Goal: Complete application form: Complete application form

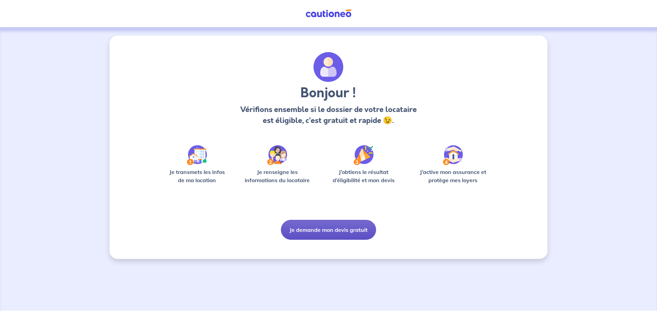
click at [328, 231] on button "Je demande mon devis gratuit" at bounding box center [328, 230] width 95 height 20
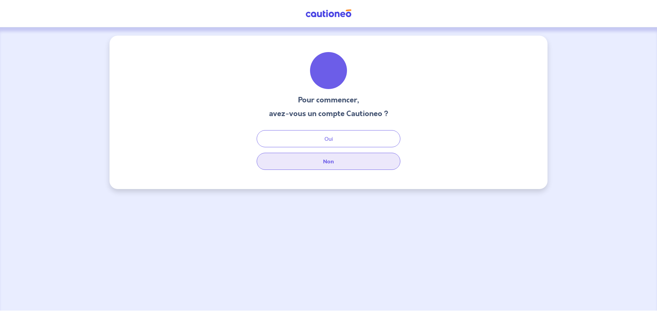
click at [336, 162] on button "Non" at bounding box center [329, 161] width 144 height 17
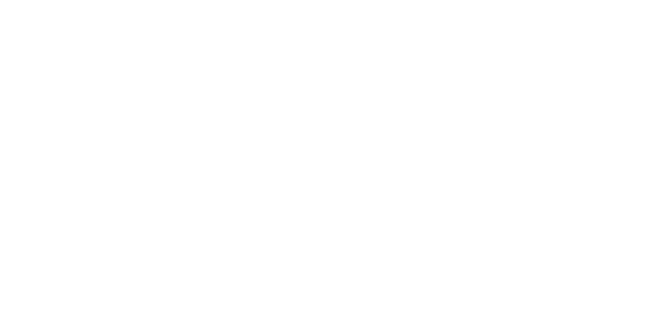
select select "FR"
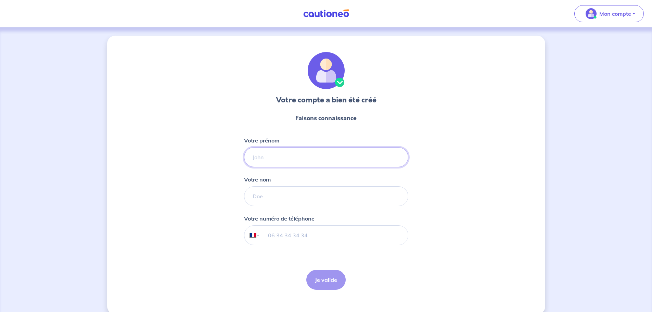
click at [312, 147] on input "Votre prénom" at bounding box center [326, 157] width 164 height 20
type input "[PERSON_NAME]"
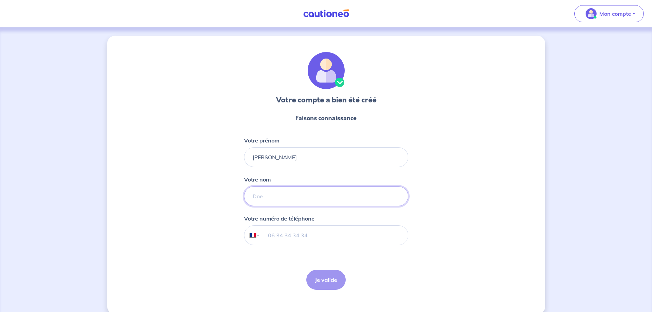
type input "personnaz"
type input "06 58 13 62 00"
click at [329, 282] on button "Je valide" at bounding box center [325, 280] width 39 height 20
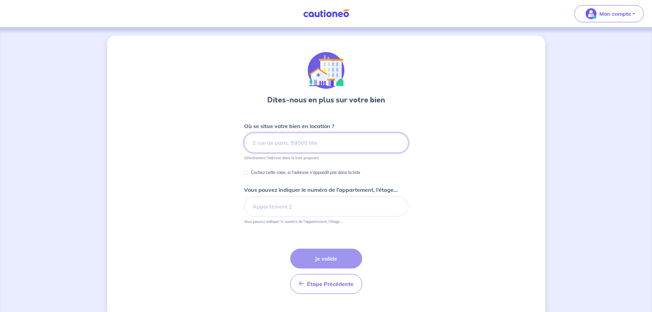
click at [315, 145] on input at bounding box center [326, 143] width 164 height 20
paste input "LA VERNEDE [STREET_ADDRESS][PERSON_NAME] LA NAPOULE"
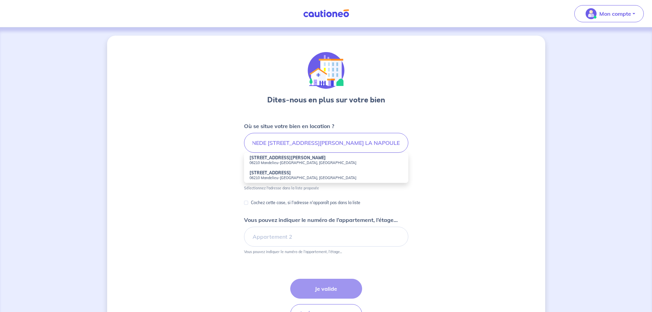
click at [326, 160] on small "06210 Mandelieu-[GEOGRAPHIC_DATA], [GEOGRAPHIC_DATA]" at bounding box center [325, 162] width 153 height 5
type input "[STREET_ADDRESS][PERSON_NAME]"
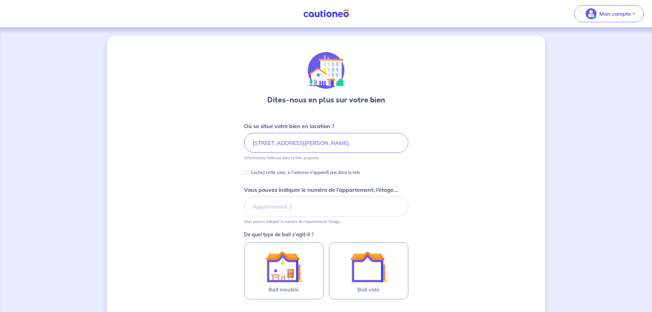
drag, startPoint x: 442, startPoint y: 169, endPoint x: 436, endPoint y: 168, distance: 6.3
click at [442, 169] on div "Dites-nous en plus sur votre bien Où se situe votre bien en location ? [STREET_…" at bounding box center [326, 215] width 438 height 359
click at [356, 144] on input "[STREET_ADDRESS][PERSON_NAME]" at bounding box center [326, 143] width 164 height 20
click at [498, 179] on div "Dites-nous en plus sur votre bien Où se situe votre bien en location ? [STREET_…" at bounding box center [326, 215] width 438 height 359
click at [351, 209] on input "Vous pouvez indiquer le numéro de l’appartement, l’étage..." at bounding box center [326, 206] width 164 height 20
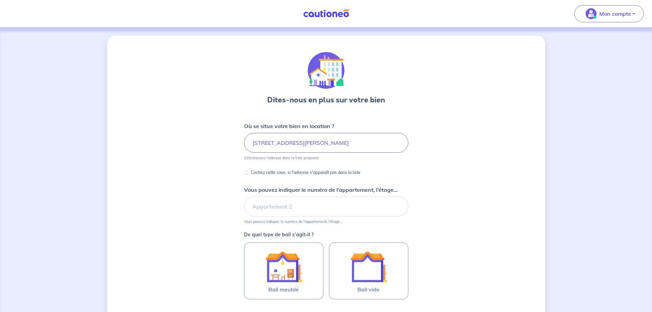
click at [322, 196] on div "Vous pouvez indiquer le numéro de l’appartement, l’étage... Vous pouvez indique…" at bounding box center [326, 204] width 164 height 38
click at [307, 206] on input "Vous pouvez indiquer le numéro de l’appartement, l’étage..." at bounding box center [326, 206] width 164 height 20
type input "202"
click at [431, 218] on div "Dites-nous en plus sur votre bien Où se situe votre bien en location ? [STREET_…" at bounding box center [326, 215] width 438 height 359
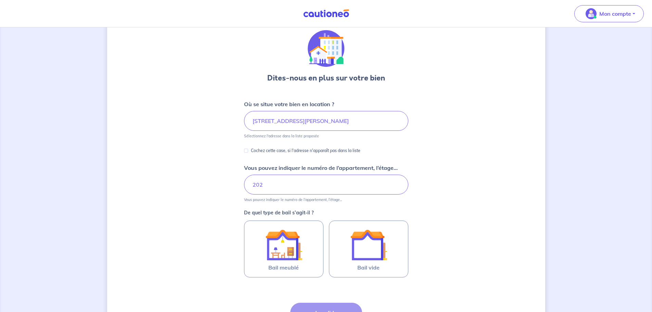
scroll to position [34, 0]
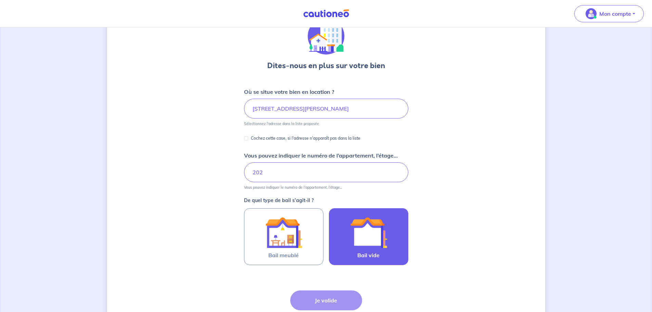
click at [383, 233] on img at bounding box center [368, 232] width 37 height 37
click at [0, 0] on input "Bail vide" at bounding box center [0, 0] width 0 height 0
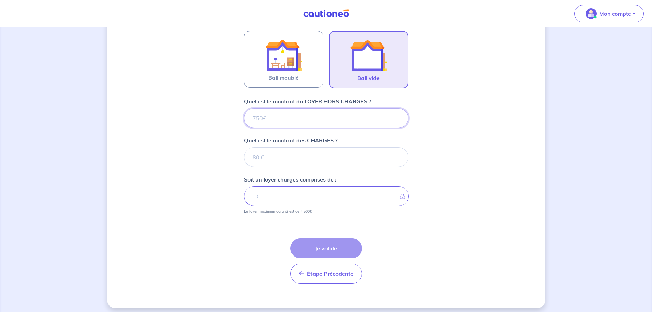
scroll to position [216, 0]
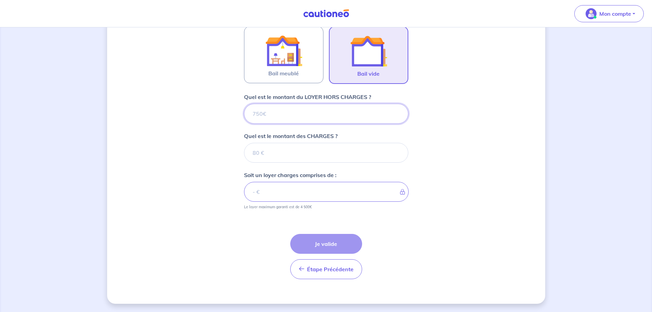
click at [313, 111] on input "Quel est le montant du LOYER HORS CHARGES ?" at bounding box center [326, 114] width 164 height 20
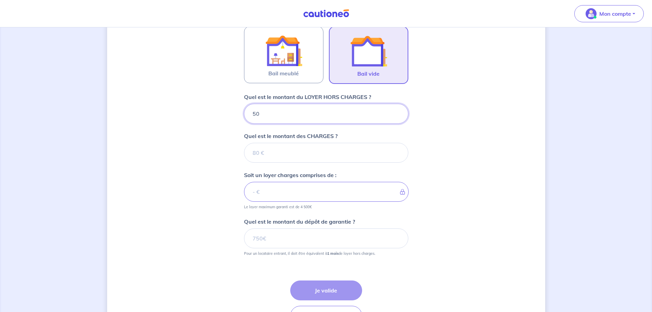
type input "504"
click at [277, 150] on input "Quel est le montant des CHARGES ?" at bounding box center [326, 153] width 164 height 20
type input "66"
type input "570"
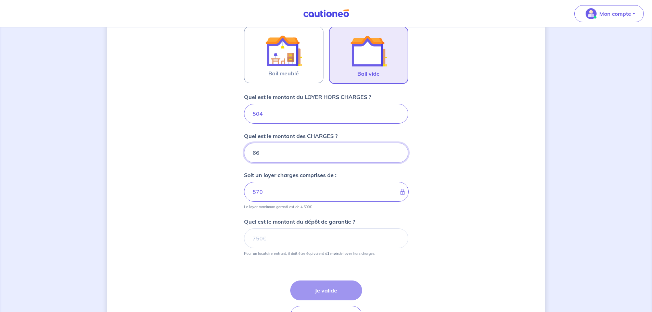
type input "66"
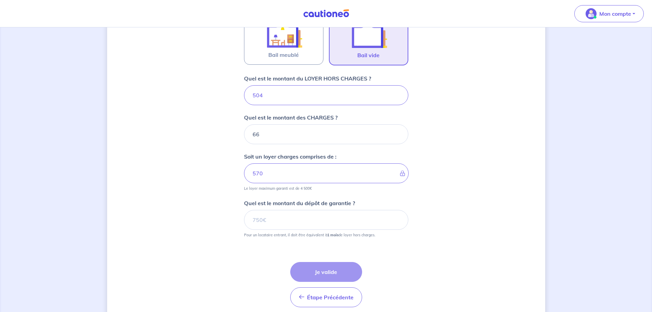
scroll to position [250, 0]
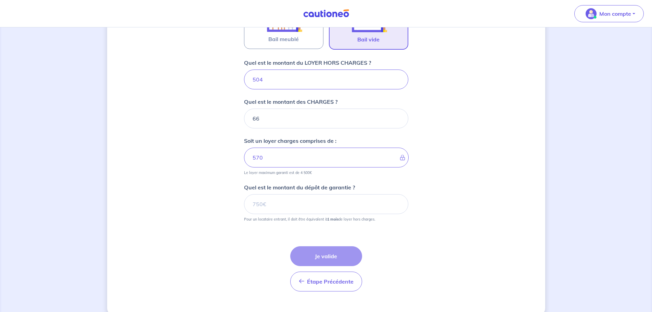
click at [434, 172] on div "Dites-nous en plus sur votre bien Où se situe votre bien en location ? [STREET_…" at bounding box center [326, 50] width 438 height 530
click at [323, 202] on input "Quel est le montant du dépôt de garantie ?" at bounding box center [326, 204] width 164 height 20
click at [293, 206] on input "Quel est le montant du dépôt de garantie ?" at bounding box center [326, 204] width 164 height 20
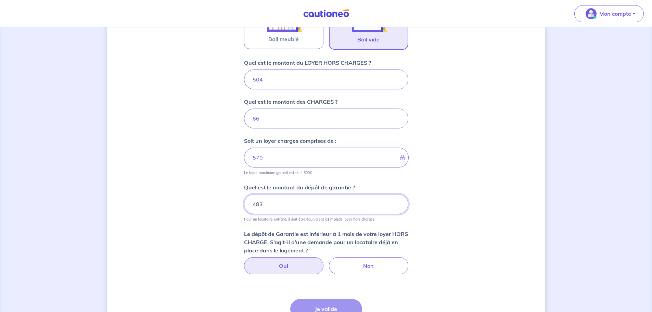
type input "483"
drag, startPoint x: 290, startPoint y: 262, endPoint x: 293, endPoint y: 255, distance: 8.1
click at [289, 263] on label "Oui" at bounding box center [283, 265] width 79 height 17
click at [324, 261] on input "Oui" at bounding box center [326, 259] width 4 height 4
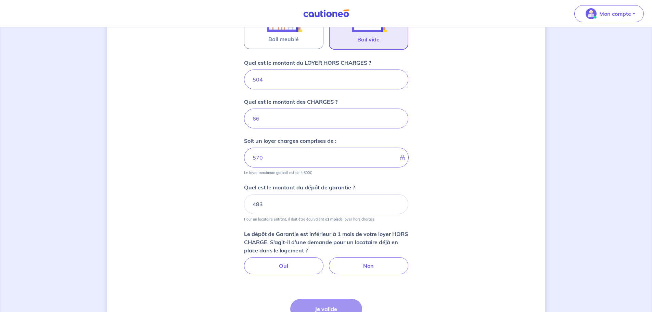
radio input "true"
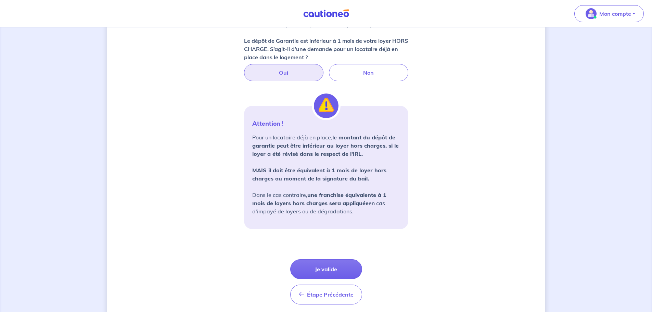
scroll to position [468, 0]
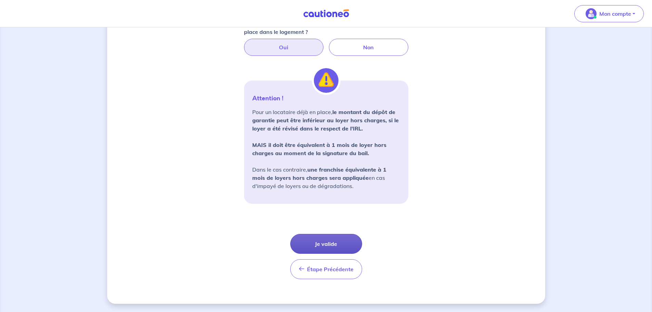
click at [303, 246] on button "Je valide" at bounding box center [326, 244] width 72 height 20
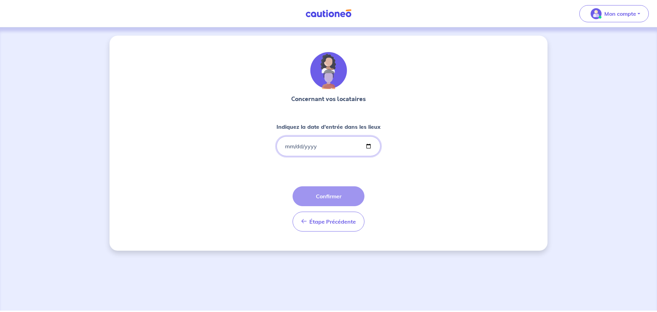
click at [290, 147] on input "Indiquez la date d'entrée dans les lieux" at bounding box center [328, 146] width 104 height 20
click at [284, 145] on input "Indiquez la date d'entrée dans les lieux" at bounding box center [328, 146] width 104 height 20
click at [287, 145] on input "Indiquez la date d'entrée dans les lieux" at bounding box center [328, 146] width 104 height 20
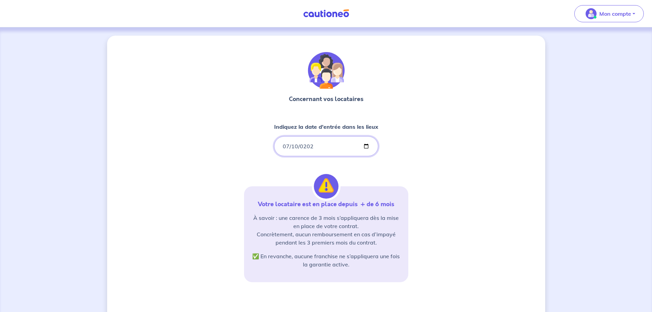
type input "[DATE]"
click at [404, 168] on div "Concernant vos locataires Indiquez la date d'entrée dans les lieux [DATE] Votre…" at bounding box center [326, 207] width 164 height 311
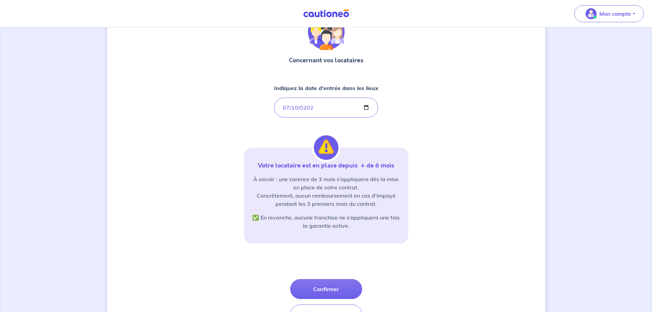
scroll to position [68, 0]
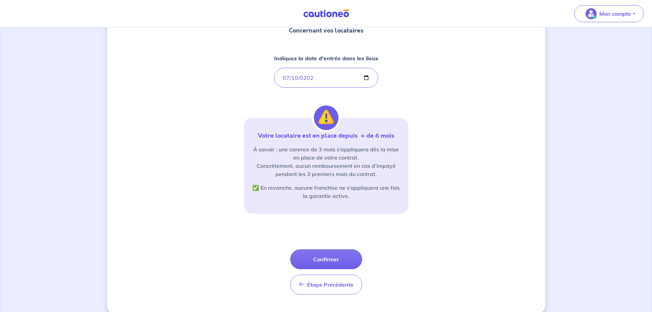
click at [437, 177] on div "Concernant vos locataires Indiquez la date d'entrée dans les lieux [DATE] Votre…" at bounding box center [326, 140] width 438 height 346
click at [388, 213] on div "Votre locataire est en place depuis  + de 6 mois À savoir : une carence de 3 mo…" at bounding box center [326, 166] width 164 height 96
click at [398, 239] on div "Concernant vos locataires Indiquez la date d'entrée dans les lieux [DATE] Votre…" at bounding box center [326, 139] width 164 height 311
click at [340, 262] on button "Confirmer" at bounding box center [326, 259] width 72 height 20
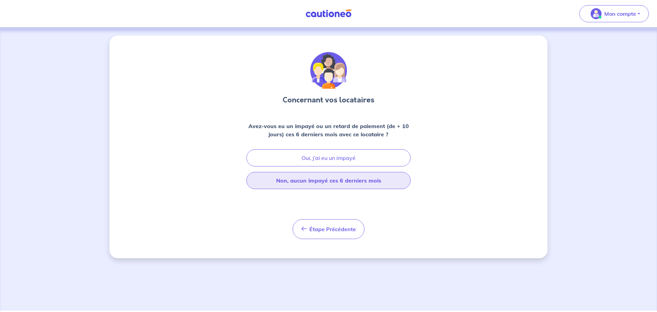
click at [369, 182] on button "Non, aucun impayé ces 6 derniers mois" at bounding box center [328, 180] width 164 height 17
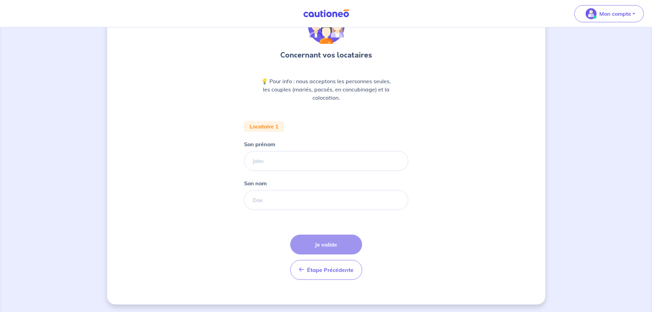
scroll to position [46, 0]
click at [302, 163] on input "Son prénom" at bounding box center [326, 160] width 164 height 20
click at [326, 157] on input "Son prénom" at bounding box center [326, 160] width 164 height 20
click at [285, 162] on input "Son prénom" at bounding box center [326, 160] width 164 height 20
type input "[PERSON_NAME]"
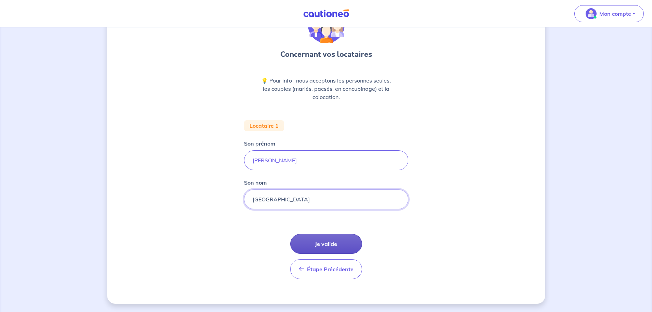
type input "[GEOGRAPHIC_DATA]"
click at [310, 242] on button "Je valide" at bounding box center [326, 244] width 72 height 20
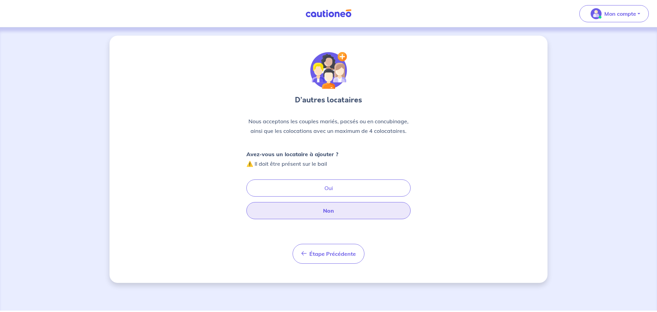
click at [290, 208] on button "Non" at bounding box center [328, 210] width 164 height 17
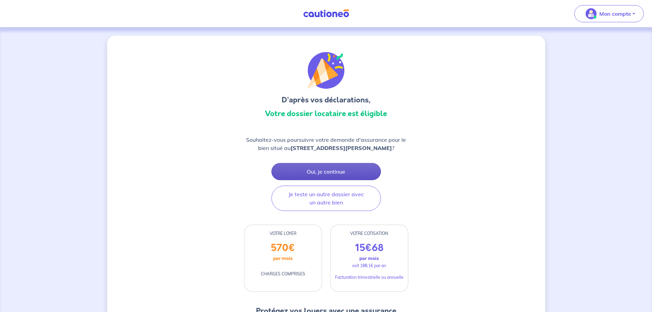
click at [311, 178] on button "Oui, je continue" at bounding box center [326, 171] width 110 height 17
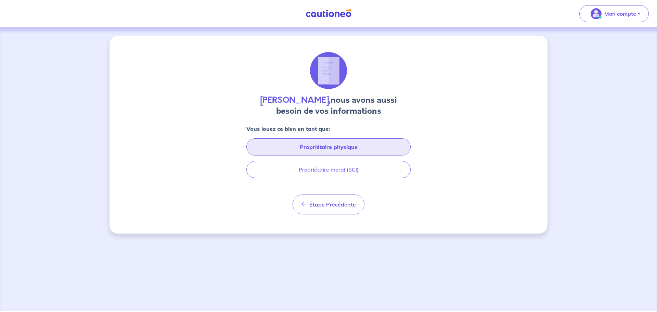
click at [298, 151] on button "Propriétaire physique" at bounding box center [328, 146] width 164 height 17
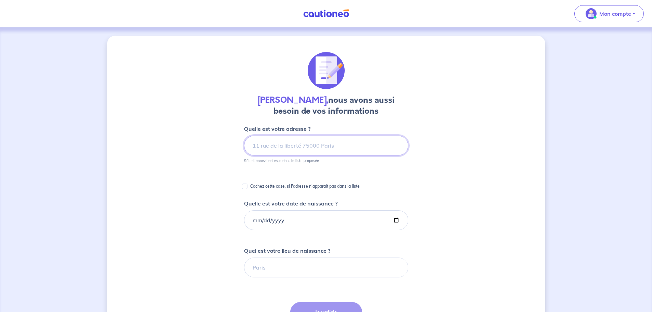
click at [267, 146] on input at bounding box center [326, 146] width 164 height 20
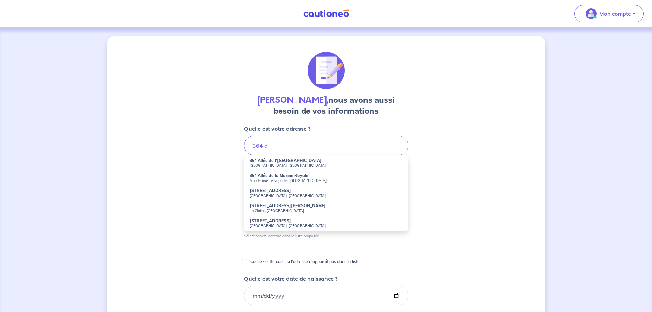
click at [274, 173] on strong "364 Allée de la Marine Royale" at bounding box center [278, 175] width 59 height 5
type input "364 Allée de la Marine Royale, Mandelieu-[GEOGRAPHIC_DATA], [GEOGRAPHIC_DATA]"
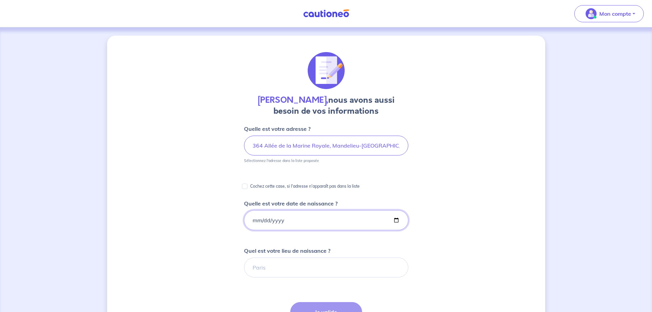
click at [252, 221] on input "Quelle est votre date de naissance ?" at bounding box center [326, 220] width 164 height 20
type input "[DATE]"
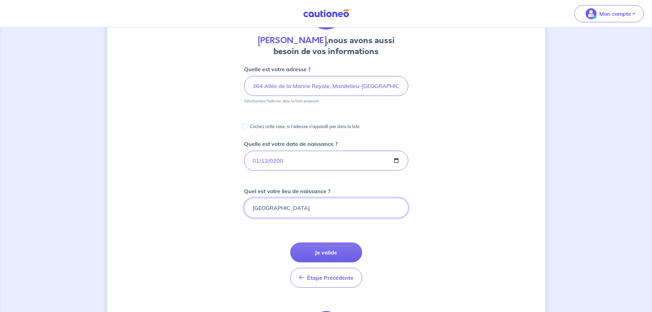
scroll to position [68, 0]
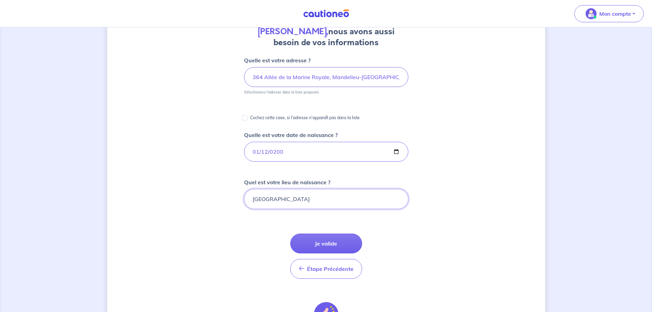
type input "[GEOGRAPHIC_DATA]"
click at [262, 227] on form "Quelle est votre adresse ? 364 Allée de la Marine Royale, [GEOGRAPHIC_DATA], [G…" at bounding box center [326, 223] width 164 height 335
click at [333, 239] on button "Je valide" at bounding box center [326, 243] width 72 height 20
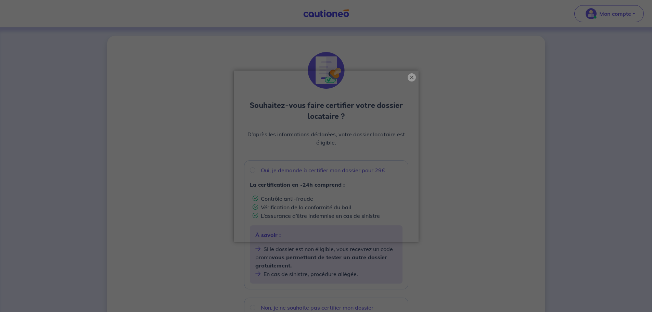
click at [412, 73] on button "×" at bounding box center [412, 77] width 8 height 8
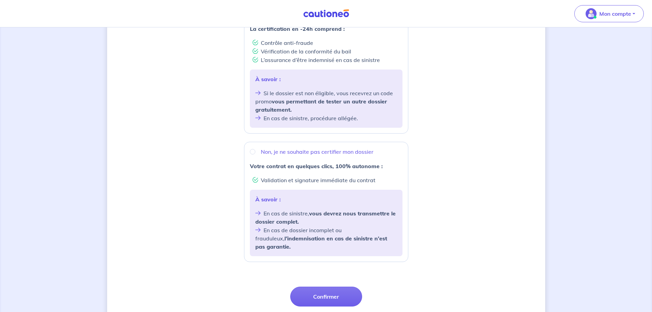
scroll to position [171, 0]
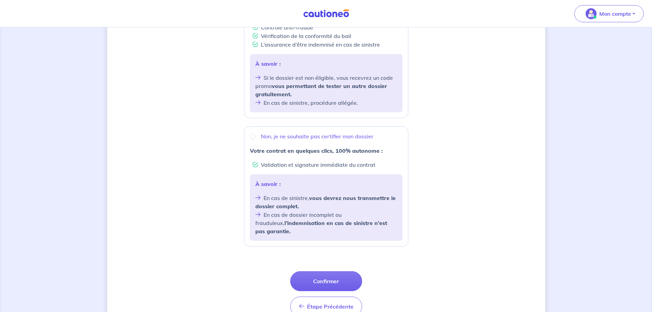
click at [348, 137] on p "Non, je ne souhaite pas certifier mon dossier" at bounding box center [317, 136] width 113 height 8
click at [255, 137] on input "Non, je ne souhaite pas certifier mon dossier" at bounding box center [252, 135] width 5 height 5
radio input "true"
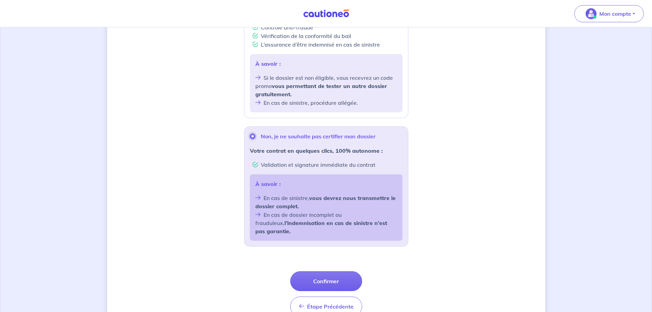
scroll to position [200, 0]
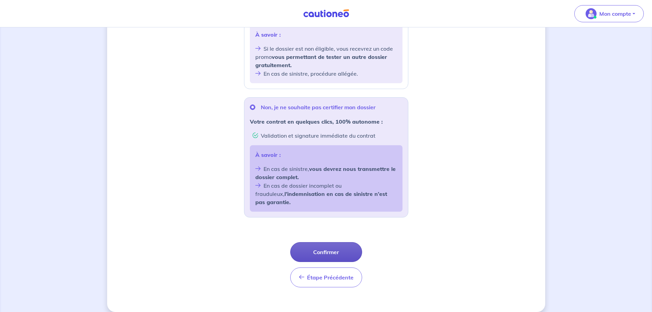
click at [340, 242] on button "Confirmer" at bounding box center [326, 252] width 72 height 20
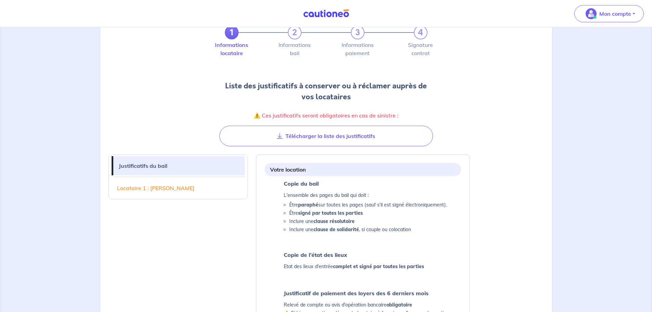
scroll to position [34, 0]
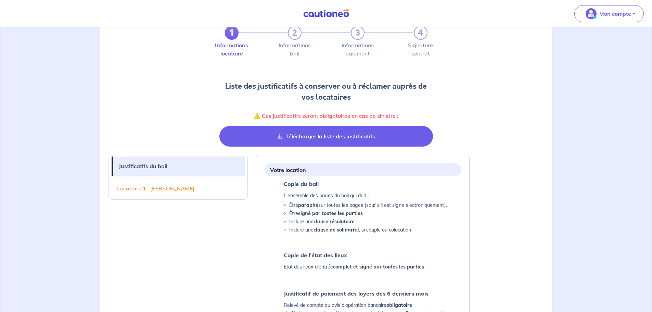
click at [390, 130] on button "Télécharger la liste des justificatifs" at bounding box center [326, 136] width 214 height 21
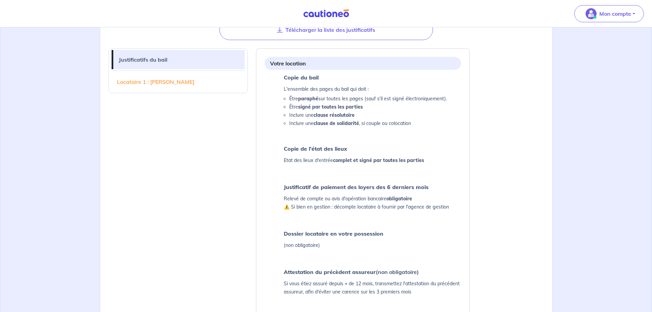
scroll to position [171, 0]
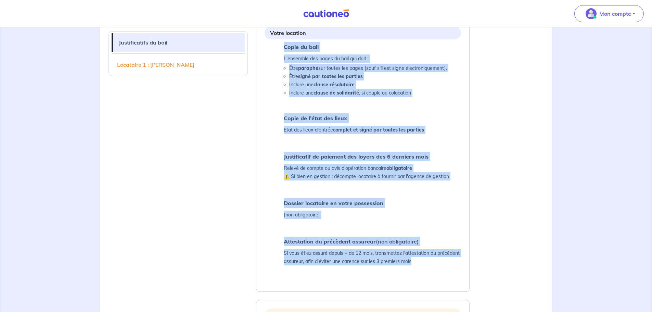
drag, startPoint x: 282, startPoint y: 46, endPoint x: 424, endPoint y: 273, distance: 268.1
click at [424, 273] on div "Votre location Copie du bail L'ensemble des pages du bail qui doit : Être parap…" at bounding box center [362, 155] width 207 height 268
copy ul "Copie du bail L'ensemble des pages du bail qui doit : Être paraphé sur toutes l…"
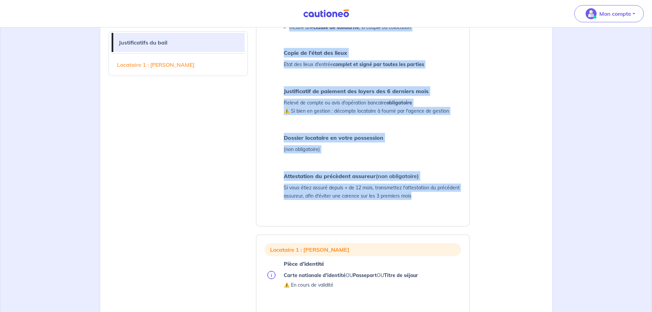
scroll to position [103, 0]
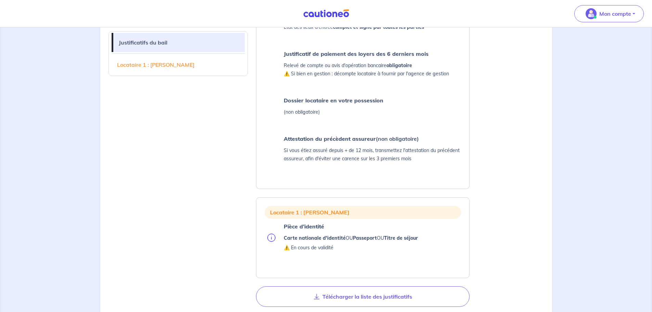
scroll to position [342, 0]
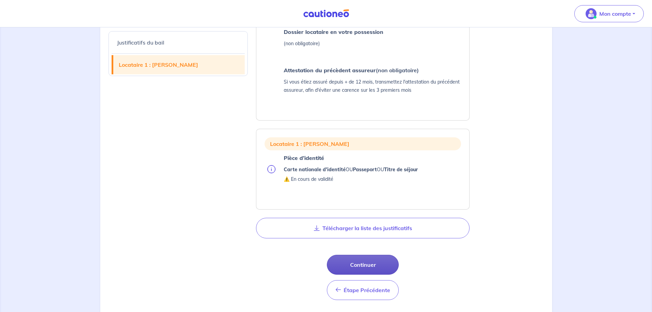
click at [367, 264] on button "Continuer" at bounding box center [363, 265] width 72 height 20
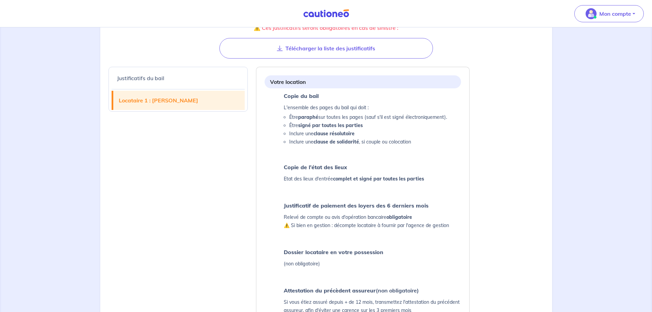
select select "FR"
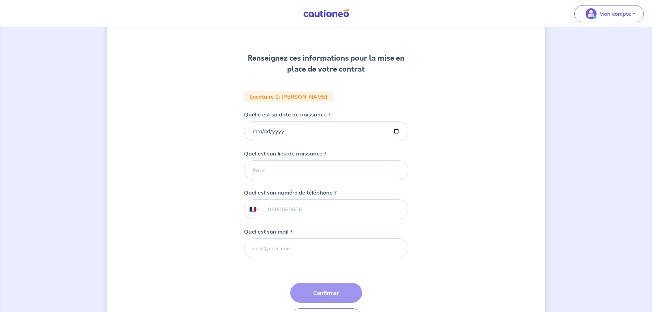
scroll to position [122, 0]
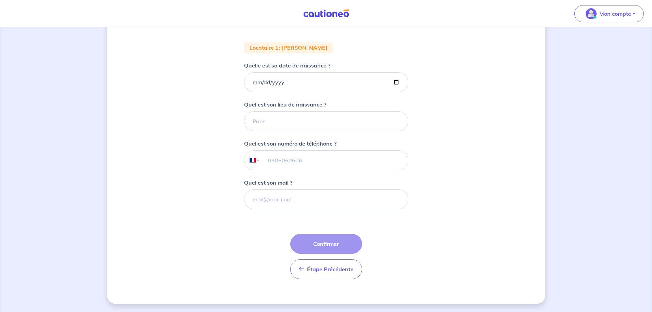
click at [470, 103] on div "2 3 4 Informations locataire Informations bail Informations paiement Signature …" at bounding box center [326, 108] width 438 height 390
